Goal: Obtain resource: Obtain resource

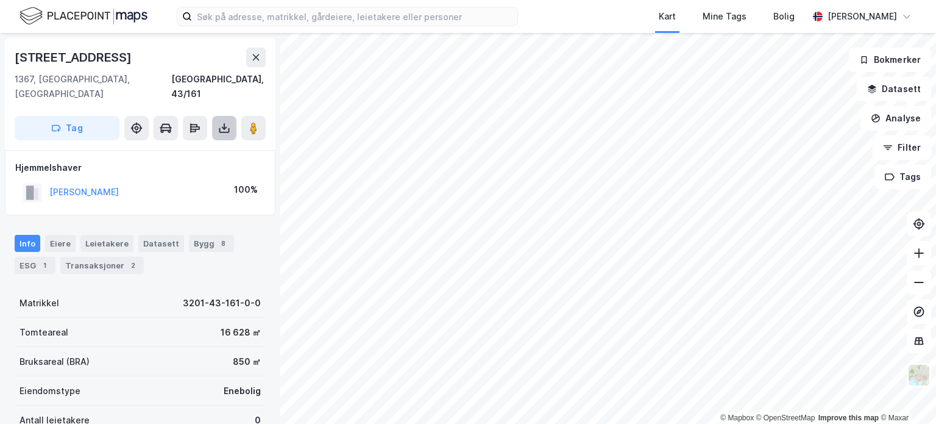
click at [224, 123] on icon at bounding box center [224, 126] width 1 height 7
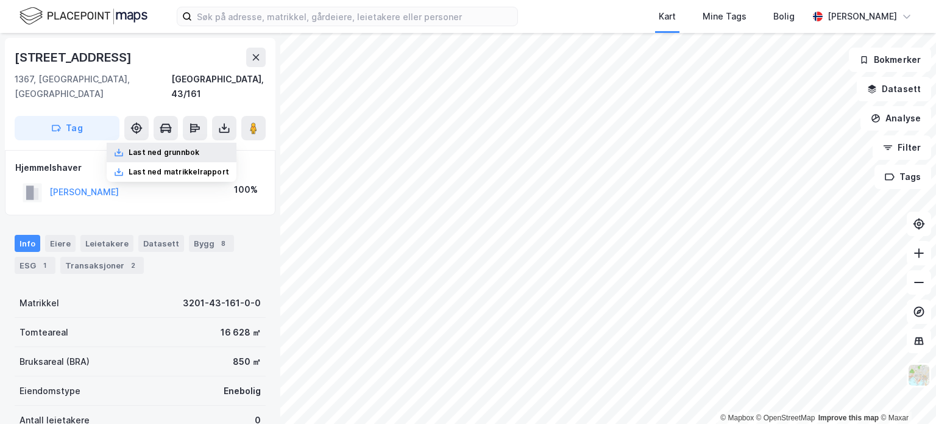
click at [191, 147] on div "Last ned grunnbok" at bounding box center [164, 152] width 71 height 10
